Goal: Task Accomplishment & Management: Complete application form

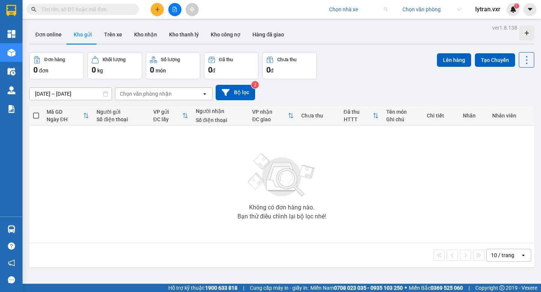
click at [356, 9] on input "search" at bounding box center [355, 9] width 53 height 11
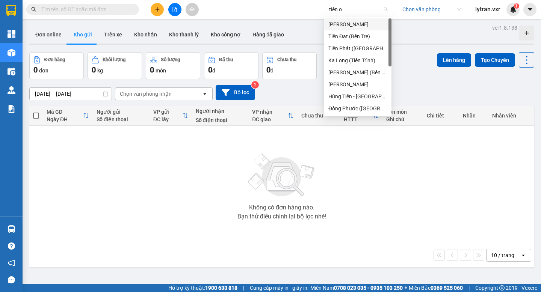
type input "tiến oa"
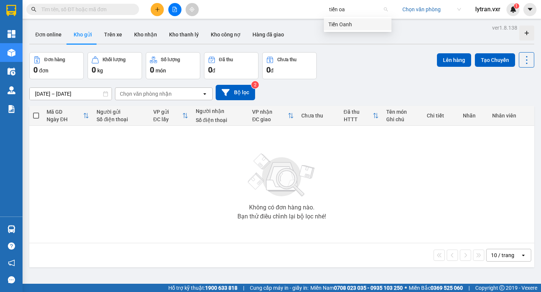
click at [362, 26] on div "Tiến Oanh" at bounding box center [357, 24] width 59 height 8
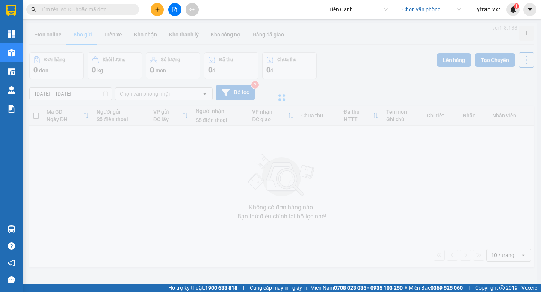
type input "[DATE] – [DATE]"
click at [95, 6] on input "text" at bounding box center [85, 9] width 89 height 8
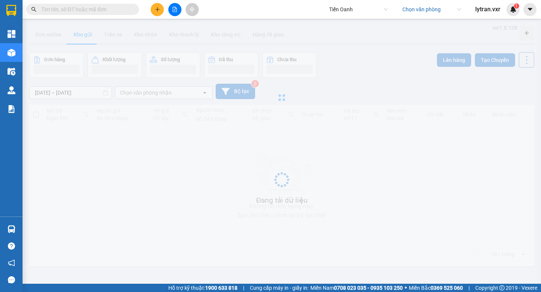
paste input "TH1208250071"
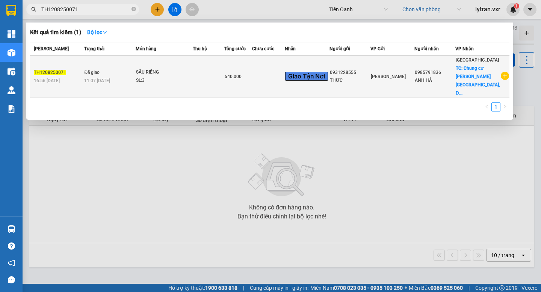
type input "TH1208250071"
click at [117, 64] on td "Đã giao 11:07 [DATE]" at bounding box center [108, 77] width 53 height 42
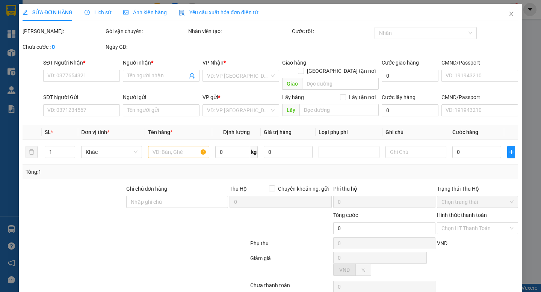
type input "0985791836"
type input "ANH HÀ"
checkbox input "true"
type input "Chung cư [PERSON_NAME][GEOGRAPHIC_DATA], [GEOGRAPHIC_DATA], [STREET_ADDRESS]"
type input "240.000"
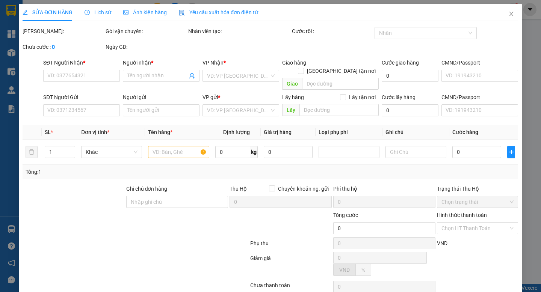
type input "0931228555"
type input "THỨC"
type input "0985791836 SDT đúng"
type input "540.000"
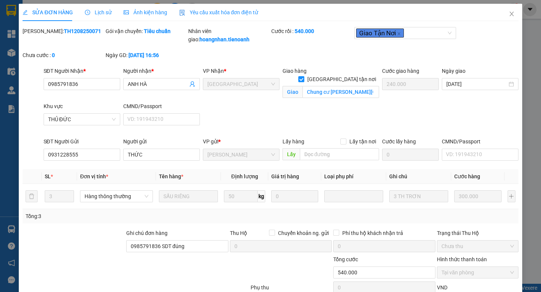
click at [289, 121] on div "SĐT Người Nhận * 0985791836 0985791836 Người nhận * ANH HÀ VP Nhận * [GEOGRAPHI…" at bounding box center [281, 102] width 478 height 71
click at [93, 10] on span "Lịch sử" at bounding box center [98, 12] width 27 height 6
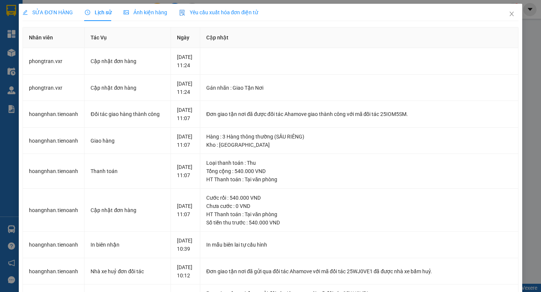
click at [60, 15] on div "SỬA ĐƠN HÀNG" at bounding box center [48, 12] width 50 height 8
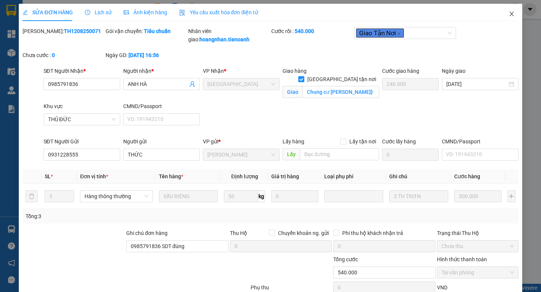
click at [507, 12] on span "Close" at bounding box center [511, 14] width 21 height 21
